Goal: Use online tool/utility: Utilize a website feature to perform a specific function

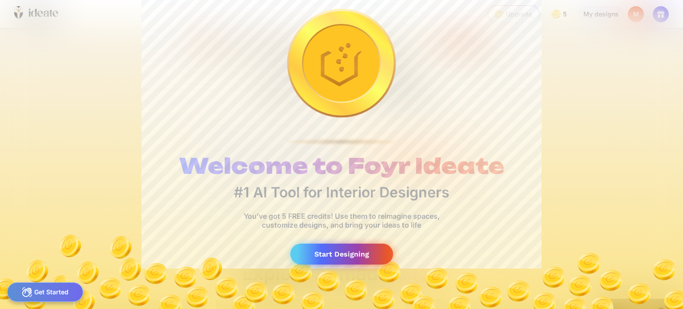
click at [345, 249] on div "Start Designing" at bounding box center [341, 254] width 103 height 21
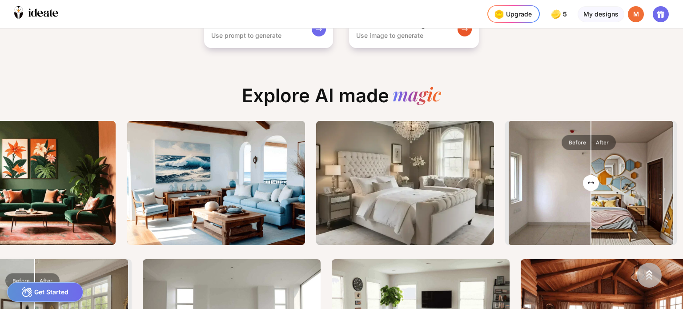
drag, startPoint x: 382, startPoint y: 188, endPoint x: 548, endPoint y: 164, distance: 167.0
click at [0, 0] on div ""A blend of traditional and modern elements with a tufted headboard, white bedd…" at bounding box center [0, 0] width 0 height 0
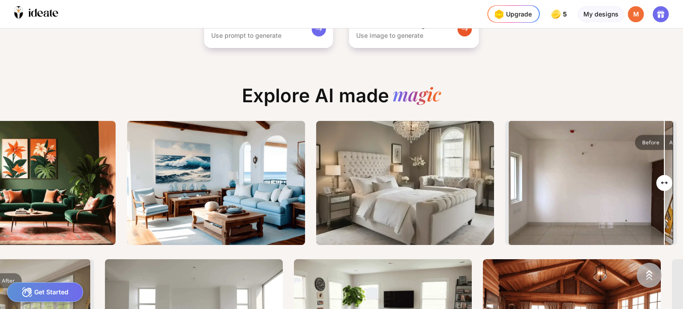
drag, startPoint x: 594, startPoint y: 182, endPoint x: 610, endPoint y: 184, distance: 16.2
type input "**"
click at [626, 186] on input "range" at bounding box center [590, 184] width 163 height 124
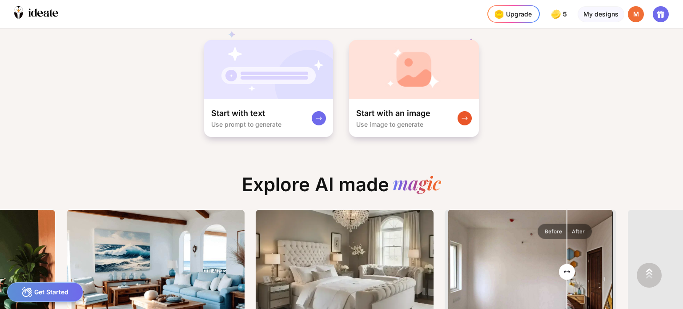
drag, startPoint x: 513, startPoint y: 180, endPoint x: 421, endPoint y: 115, distance: 112.8
click at [421, 115] on div "Turn your ideas into Designs instantly Start with text Use prompt to generate S…" at bounding box center [341, 168] width 683 height 280
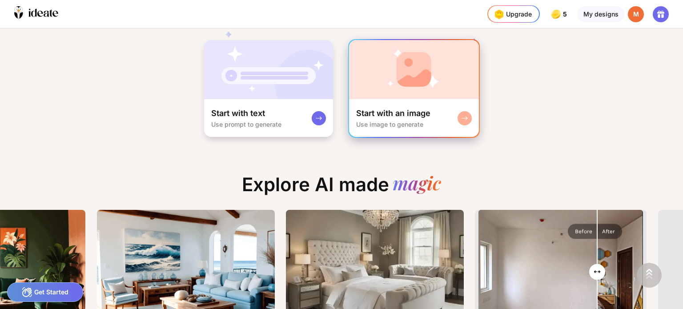
click at [405, 99] on div "Start with an image Use image to generate" at bounding box center [414, 118] width 130 height 38
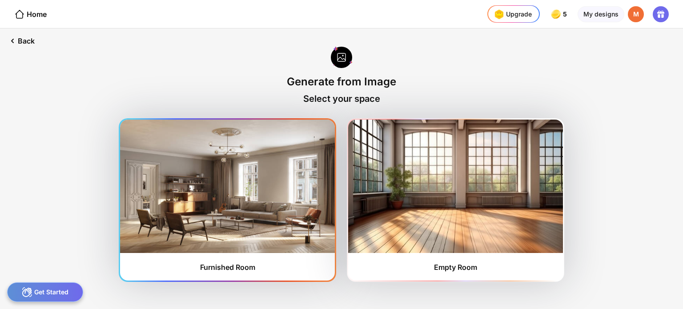
click at [286, 169] on img at bounding box center [227, 186] width 215 height 133
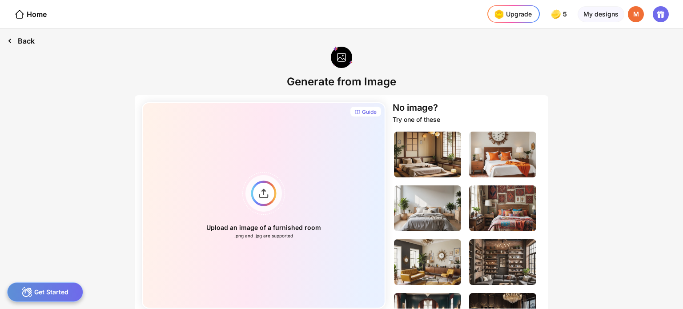
click at [20, 42] on div "Back" at bounding box center [21, 40] width 42 height 25
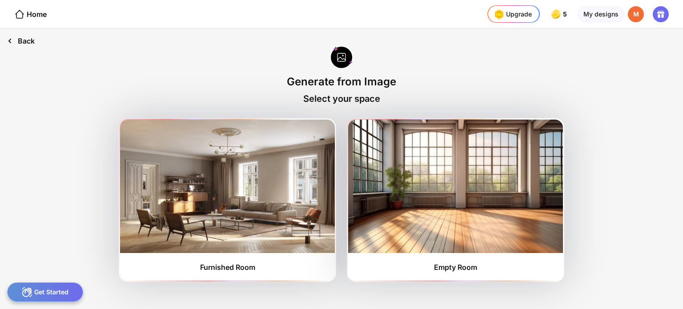
click at [20, 42] on div "Back" at bounding box center [21, 40] width 42 height 25
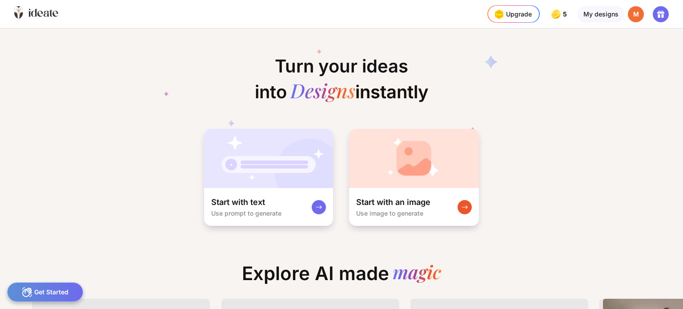
click at [25, 8] on icon at bounding box center [36, 13] width 44 height 14
